Goal: Task Accomplishment & Management: Manage account settings

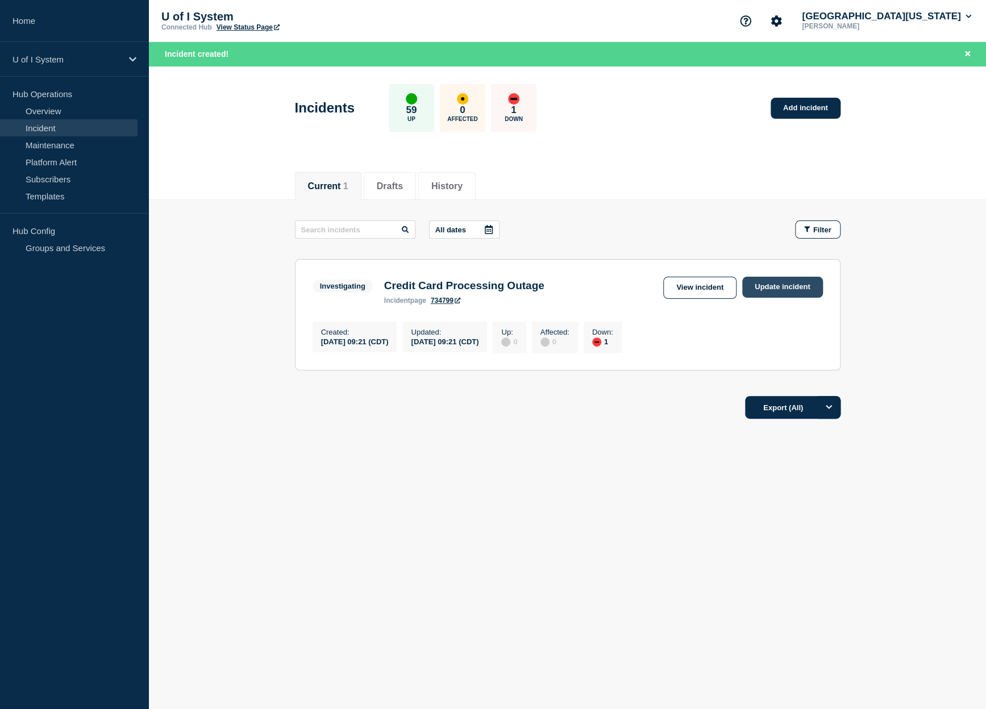
click at [777, 286] on link "Update incident" at bounding box center [782, 287] width 81 height 21
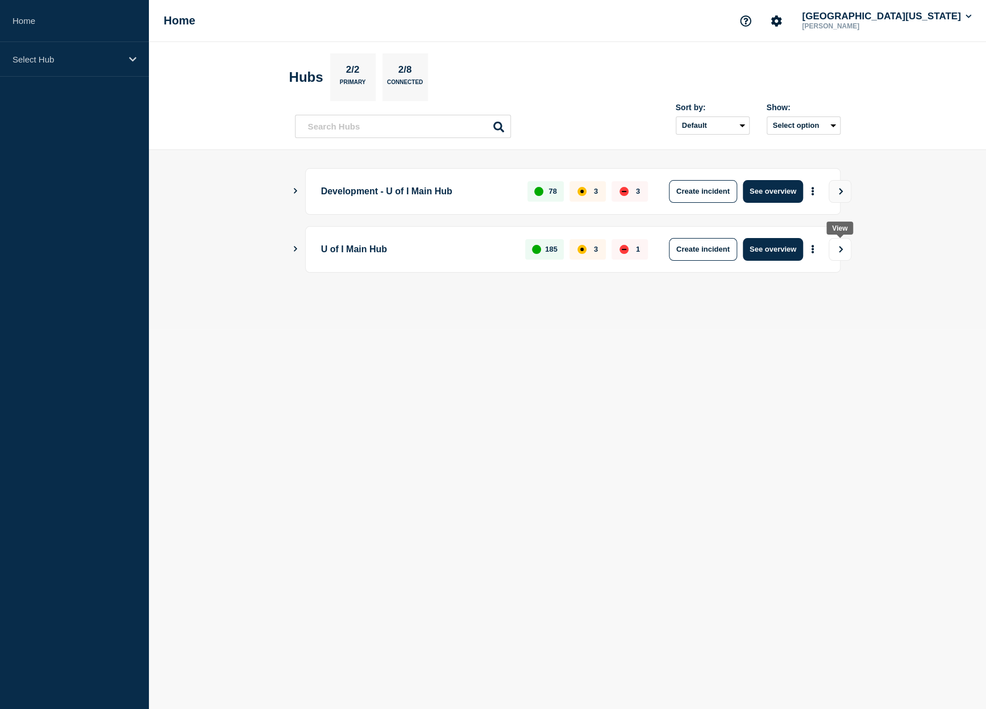
click at [844, 251] on button "View" at bounding box center [840, 249] width 23 height 23
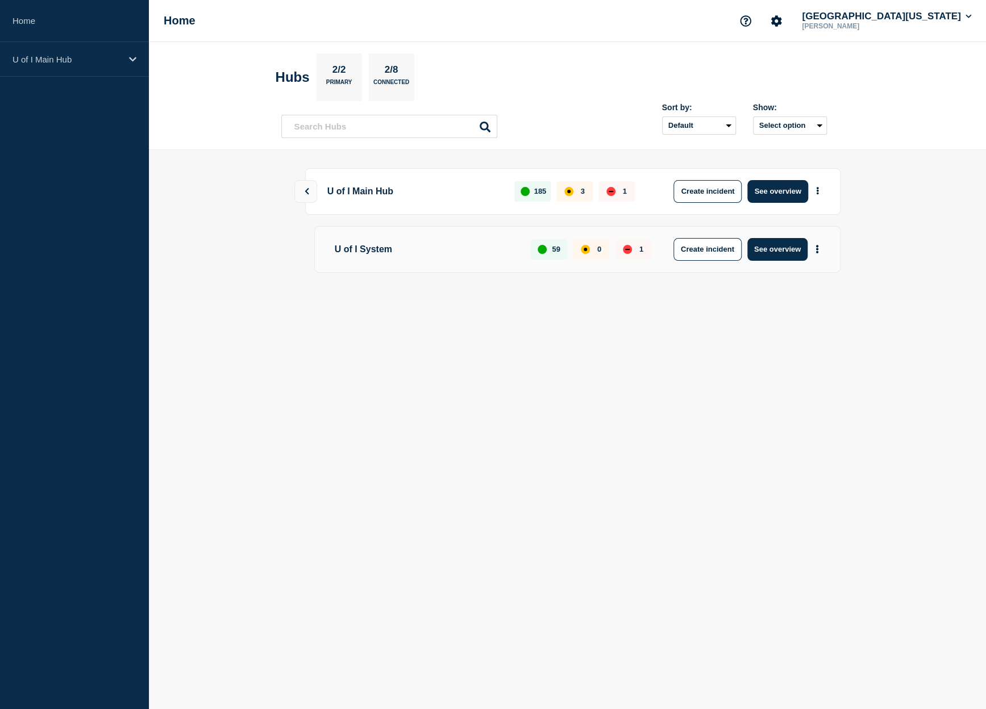
click at [393, 249] on p "U of I System" at bounding box center [424, 249] width 188 height 23
click at [759, 250] on button "See overview" at bounding box center [777, 249] width 60 height 23
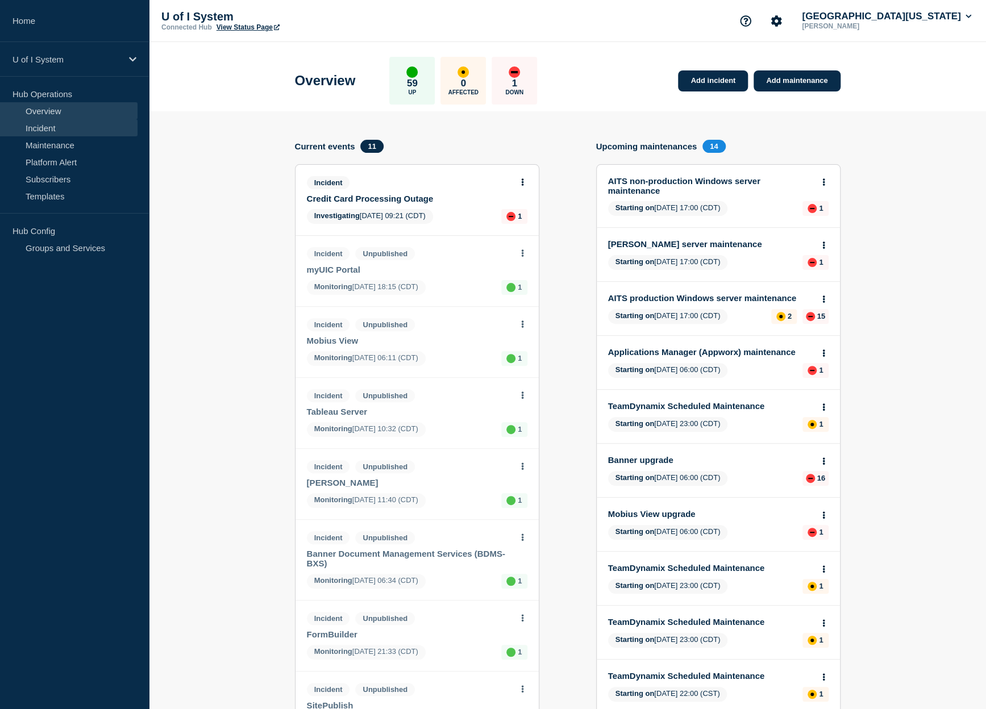
click at [46, 127] on link "Incident" at bounding box center [69, 127] width 138 height 17
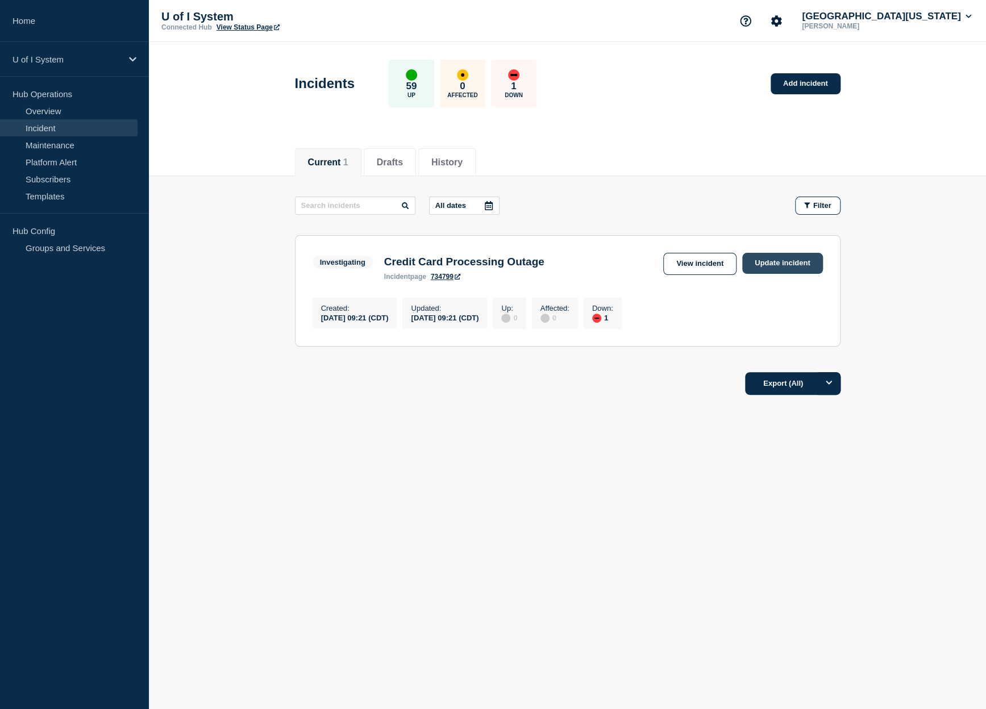
click at [794, 260] on link "Update incident" at bounding box center [782, 263] width 81 height 21
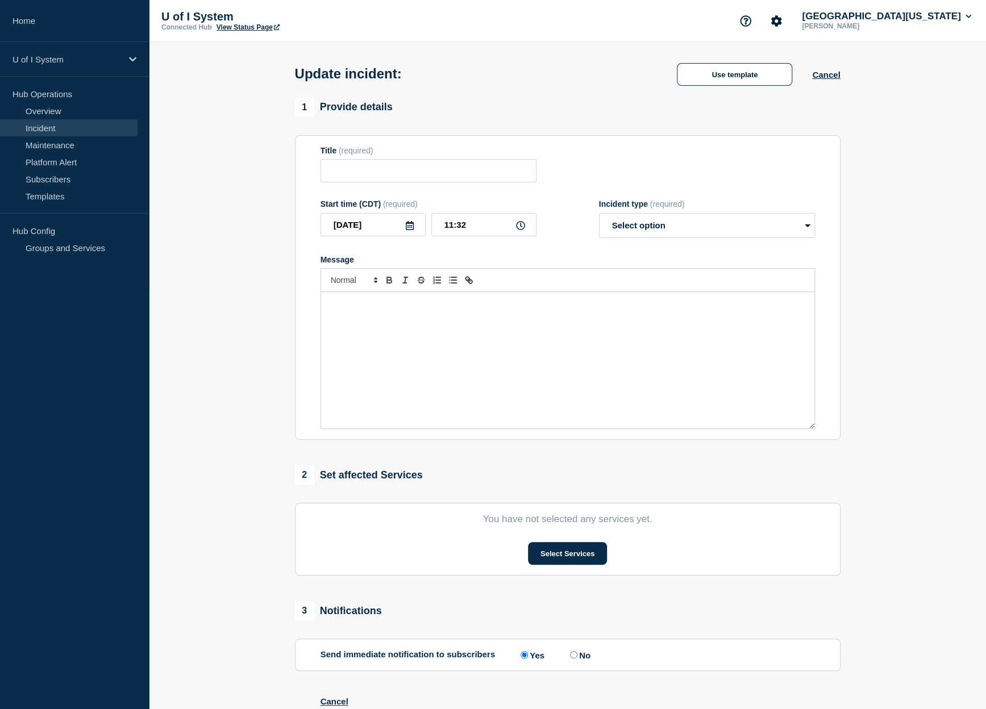
type input "Credit Card Processing Outage"
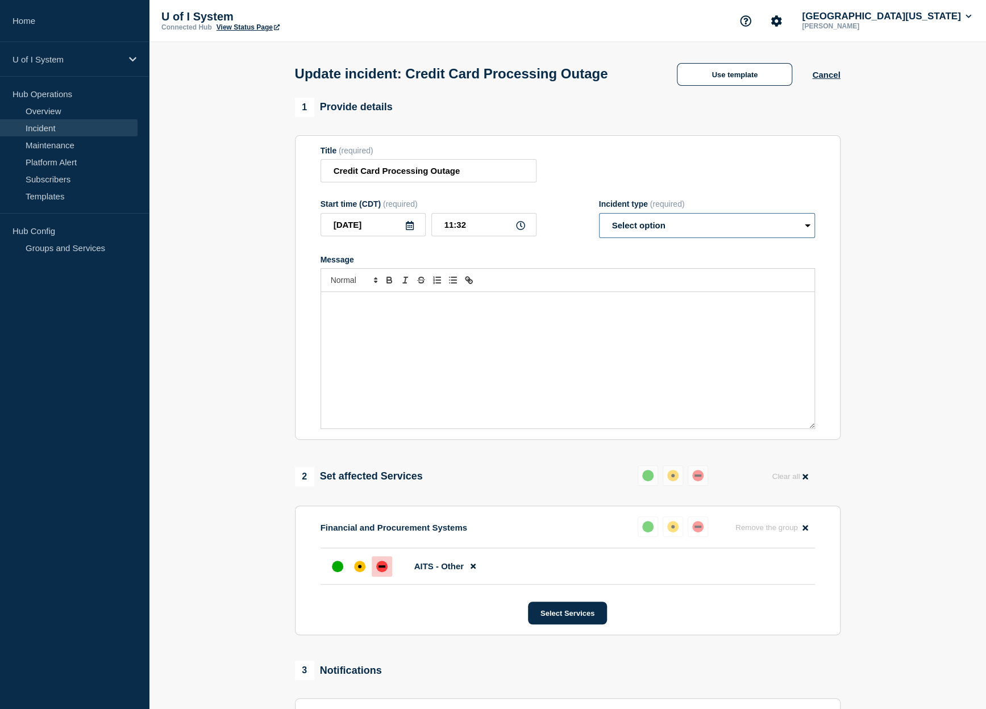
click at [599, 213] on select "Select option Investigating Identified Monitoring Resolved" at bounding box center [707, 225] width 216 height 25
select select "resolved"
click option "Resolved" at bounding box center [0, 0] width 0 height 0
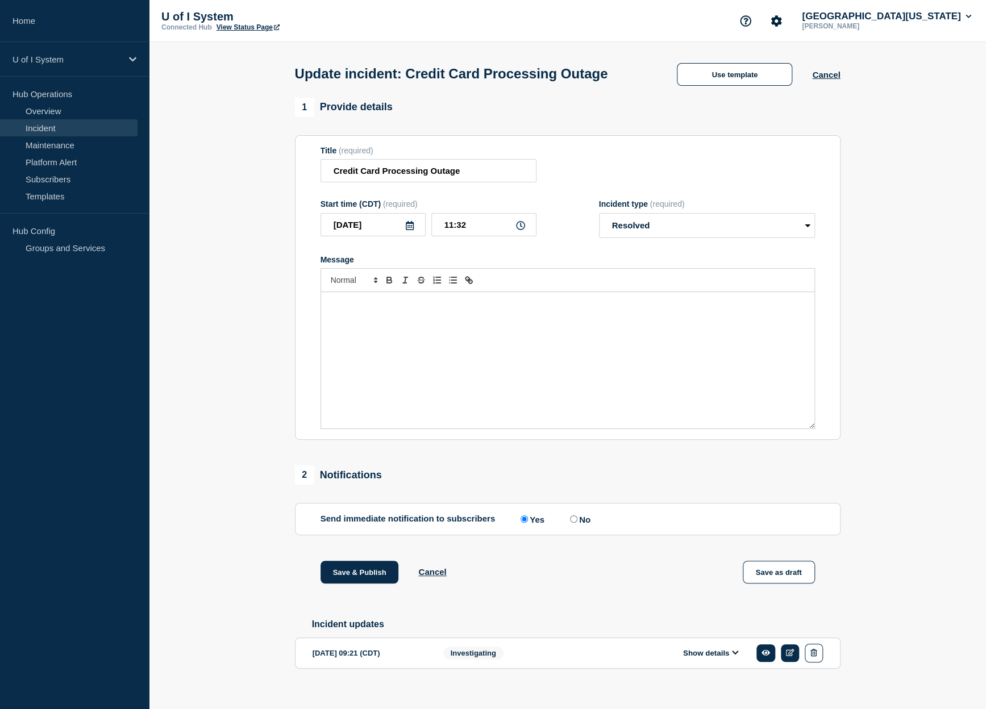
click at [486, 324] on div "Message" at bounding box center [567, 360] width 493 height 136
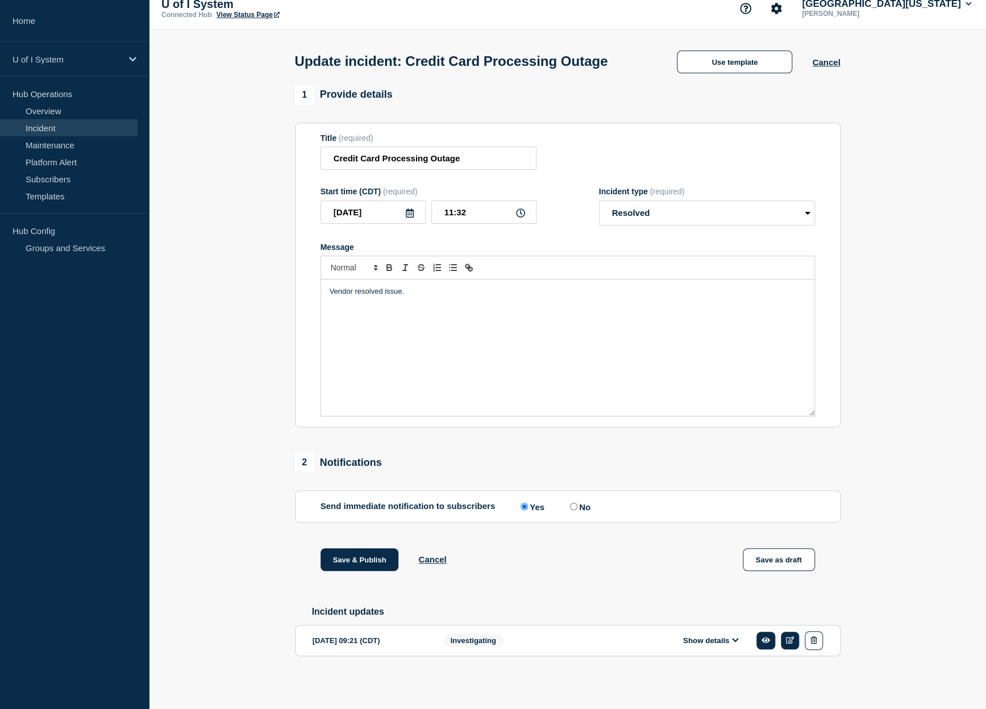
scroll to position [20, 0]
click at [380, 553] on button "Save & Publish" at bounding box center [359, 559] width 78 height 23
